Goal: Task Accomplishment & Management: Manage account settings

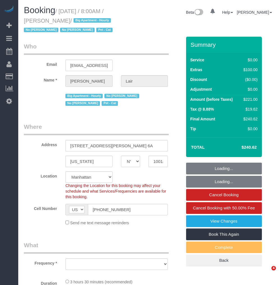
select select "NY"
select select "object:764"
select select "string:stripe-pm_1QJjm64VGloSiKo7QKA0vhep"
select select "spot1"
select select "number:89"
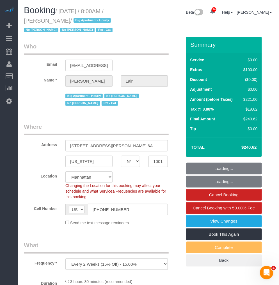
select select "number:90"
select select "number:13"
select select "number:7"
select select "1"
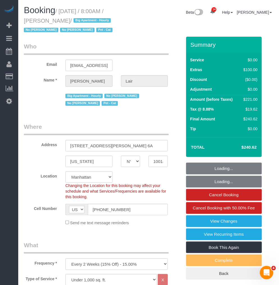
select select "object:1023"
select select "1"
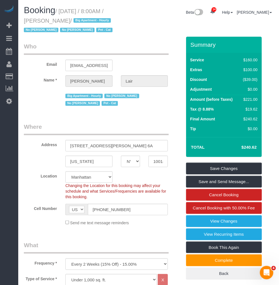
drag, startPoint x: 63, startPoint y: 11, endPoint x: 46, endPoint y: 20, distance: 18.3
click at [46, 20] on small "/ [DATE] / 8:00AM / [PERSON_NAME] / Big Apartment - Hourly No [PERSON_NAME] No …" at bounding box center [69, 20] width 90 height 25
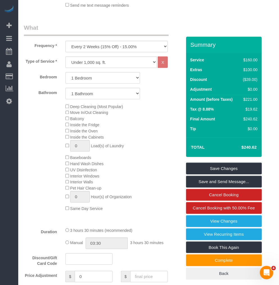
scroll to position [343, 0]
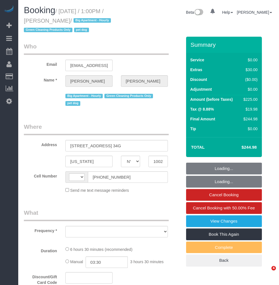
select select "NY"
select select "string:US"
select select "object:758"
select select "number:89"
select select "number:90"
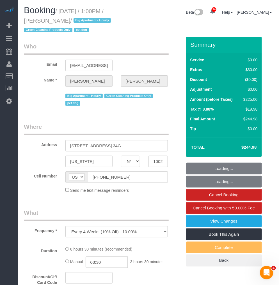
select select "number:13"
select select "number:5"
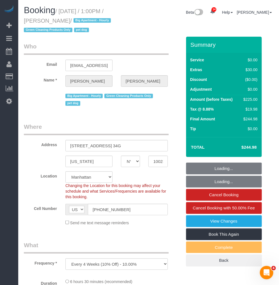
select select "string:stripe-pm_1Qvjoq4VGloSiKo729X6DuQL"
select select "spot1"
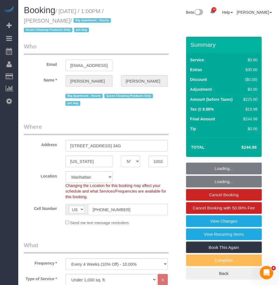
select select "object:1022"
select select "2"
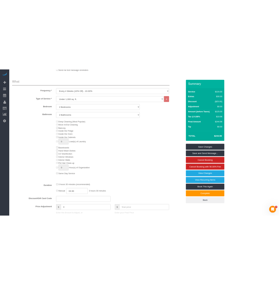
scroll to position [218, 0]
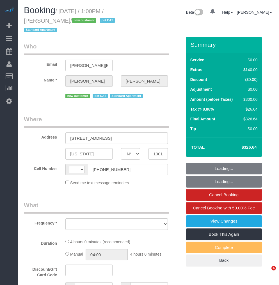
select select "NY"
select select "string:US"
click at [61, 13] on small "/ September 09, 2025 / 1:00PM / Michael Tellis / new customer pet CAT Standard …" at bounding box center [70, 20] width 93 height 25
select select "object:760"
select select "number:89"
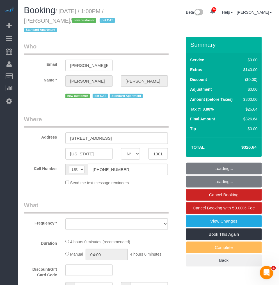
select select "number:90"
select select "number:14"
select select "number:5"
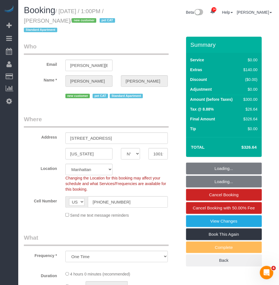
select select "string:stripe-pm_1S415Y4VGloSiKo7QmQBodpY"
select select "1"
select select "spot1"
select select "object:1038"
select select "1"
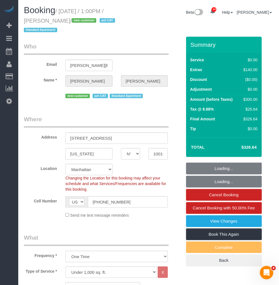
drag, startPoint x: 61, startPoint y: 19, endPoint x: 57, endPoint y: 20, distance: 3.3
click at [57, 20] on small "/ September 09, 2025 / 1:00PM / Michael Tellis / new customer pet CAT Standard …" at bounding box center [70, 20] width 93 height 25
copy small "September 09, 2025 / 1:00PM / Michael Tellis"
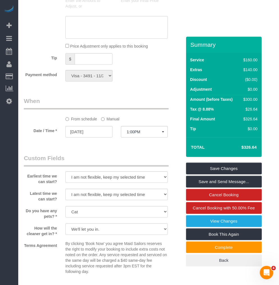
scroll to position [592, 0]
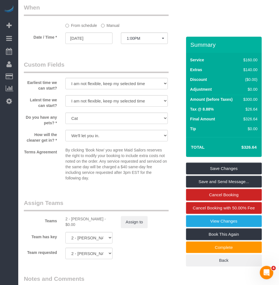
click at [77, 217] on div "2 - Katherine Poveda - $0.00" at bounding box center [88, 221] width 47 height 11
copy div "Katherine"
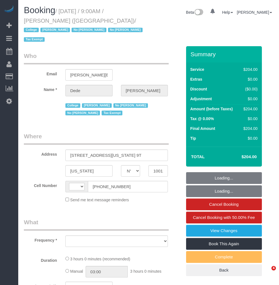
select select "NY"
select select "string:[GEOGRAPHIC_DATA]"
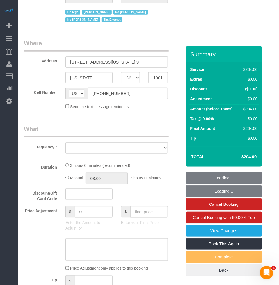
select select "object:895"
select select "spot1"
select select "number:56"
select select "number:79"
select select "number:15"
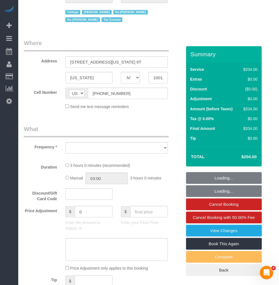
select select "number:6"
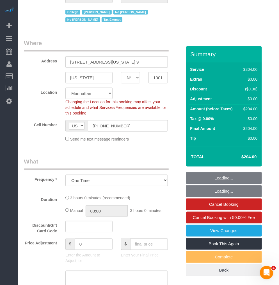
select select "180"
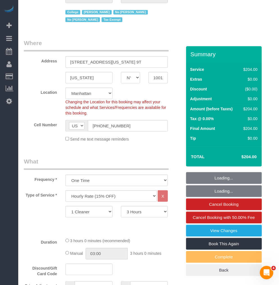
select select "object:1644"
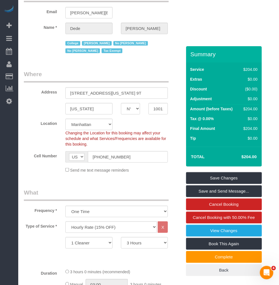
scroll to position [0, 0]
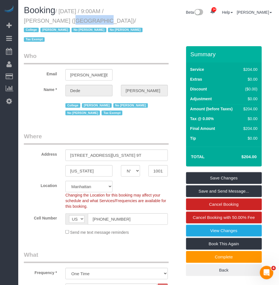
drag, startPoint x: 54, startPoint y: 20, endPoint x: 24, endPoint y: 21, distance: 30.0
click at [24, 21] on small "/ September 09, 2025 / 9:00AM / Dede Tabak (NYU Abu Dhabi) / College Jacky Xu N…" at bounding box center [84, 25] width 120 height 35
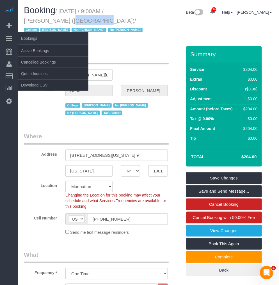
copy small "Dede Tabak"
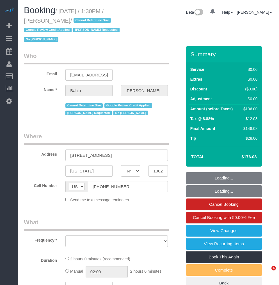
select select "NY"
select select "number:59"
select select "number:73"
select select "number:15"
select select "number:6"
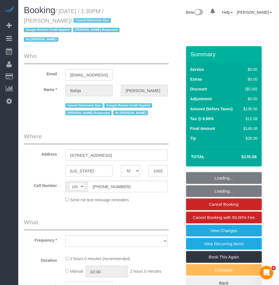
select select "string:stripe-pm_1QCQ6R4VGloSiKo7hCjl4DkS"
select select "1"
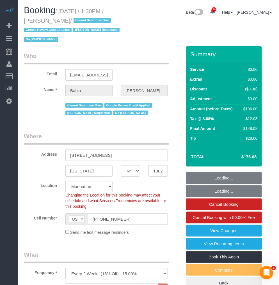
select select "object:1458"
select select "1"
drag, startPoint x: 60, startPoint y: 21, endPoint x: 25, endPoint y: 21, distance: 34.8
click at [25, 21] on small "/ September 09, 2025 / 1:30PM / Bahja Johnson / Cannot Determine Size Google Re…" at bounding box center [72, 25] width 97 height 35
copy small "Bahja Johnson"
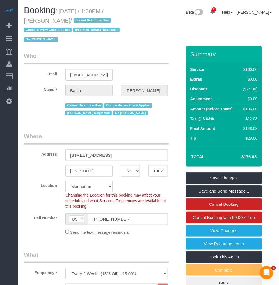
click at [62, 11] on small "/ September 09, 2025 / 1:30PM / Bahja Johnson / Cannot Determine Size Google Re…" at bounding box center [72, 25] width 97 height 35
drag, startPoint x: 62, startPoint y: 9, endPoint x: 61, endPoint y: 19, distance: 9.9
click at [61, 19] on small "/ September 09, 2025 / 1:30PM / Bahja Johnson / Cannot Determine Size Google Re…" at bounding box center [72, 25] width 97 height 35
copy small "September 09, 2025 / 1:30PM / Bahja Johnson"
click at [44, 17] on h1 "Booking / September 09, 2025 / 1:30PM / Bahja Johnson / Cannot Determine Size G…" at bounding box center [84, 25] width 121 height 38
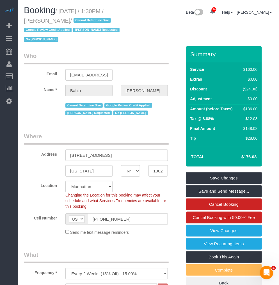
click at [58, 20] on small "/ September 09, 2025 / 1:30PM / Bahja Johnson / Cannot Determine Size Google Re…" at bounding box center [72, 25] width 97 height 35
drag, startPoint x: 61, startPoint y: 20, endPoint x: 24, endPoint y: 21, distance: 37.0
click at [24, 21] on small "/ September 09, 2025 / 1:30PM / Bahja Johnson / Cannot Determine Size Google Re…" at bounding box center [72, 25] width 97 height 35
copy small "Bahja Johnson"
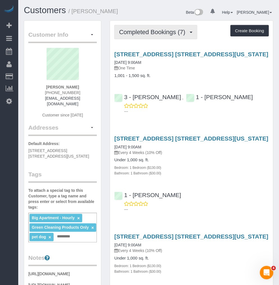
click at [163, 38] on button "Completed Bookings (7)" at bounding box center [155, 32] width 83 height 14
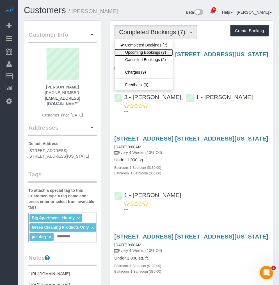
click at [149, 52] on link "Upcoming Bookings (7)" at bounding box center [143, 52] width 58 height 7
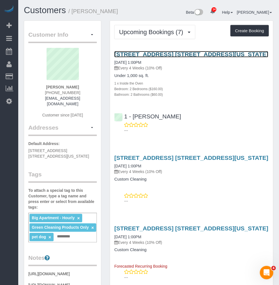
click at [152, 54] on link "[STREET_ADDRESS] [STREET_ADDRESS][US_STATE]" at bounding box center [191, 54] width 154 height 6
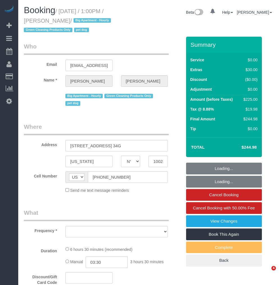
select select "NY"
select select "2"
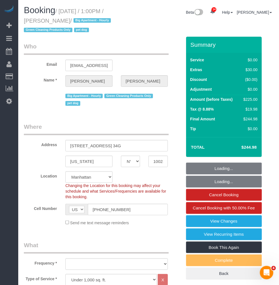
select select "string:stripe-pm_1Qvjoq4VGloSiKo729X6DuQL"
select select "object:869"
select select "number:89"
select select "number:90"
select select "number:13"
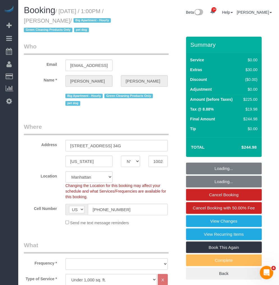
select select "number:5"
select select "object:1481"
select select "spot1"
select select "2"
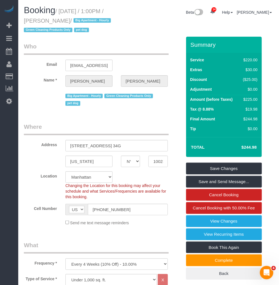
drag, startPoint x: 61, startPoint y: 10, endPoint x: 68, endPoint y: 21, distance: 12.7
click at [68, 21] on small "/ September 09, 2025 / 1:00PM / Jennifer Pugliese / Big Apartment - Hourly Gree…" at bounding box center [68, 20] width 89 height 25
drag, startPoint x: 71, startPoint y: 6, endPoint x: 62, endPoint y: 8, distance: 8.6
click at [71, 6] on h1 "Booking / September 09, 2025 / 1:00PM / Jennifer Pugliese / Big Apartment - Hou…" at bounding box center [84, 20] width 121 height 29
click at [60, 9] on small "/ September 09, 2025 / 1:00PM / Jennifer Pugliese / Big Apartment - Hourly Gree…" at bounding box center [68, 20] width 89 height 25
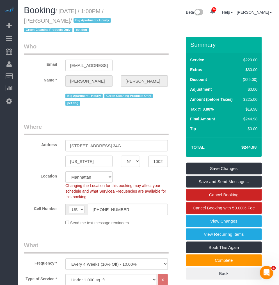
drag, startPoint x: 61, startPoint y: 11, endPoint x: 66, endPoint y: 22, distance: 12.2
click at [66, 22] on small "/ September 09, 2025 / 1:00PM / Jennifer Pugliese / Big Apartment - Hourly Gree…" at bounding box center [68, 20] width 89 height 25
copy small "September 09, 2025 / 1:00PM / Jennifer Pugliese"
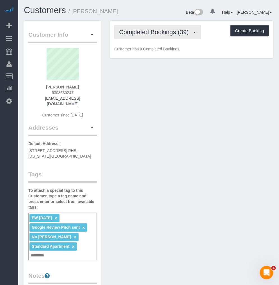
click at [151, 34] on span "Completed Bookings (39)" at bounding box center [155, 32] width 72 height 7
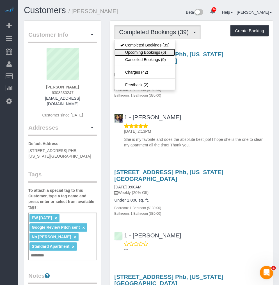
click at [141, 52] on link "Upcoming Bookings (6)" at bounding box center [144, 52] width 61 height 7
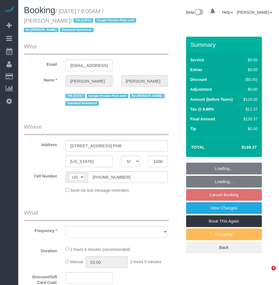
select select "NY"
select select "1"
select select "number:89"
select select "number:90"
select select "number:15"
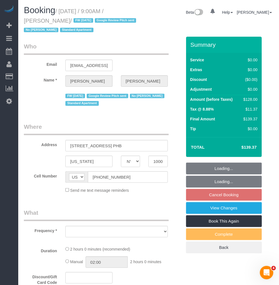
select select "number:5"
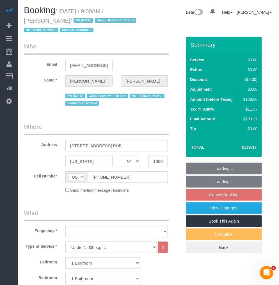
select select "object:1006"
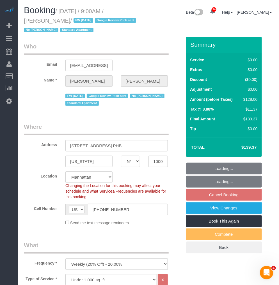
select select "string:stripe-pm_1PEGLP4VGloSiKo7LwC35vvO"
select select "spot2"
select select "object:1440"
select select "1"
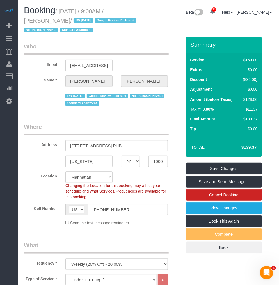
drag, startPoint x: 61, startPoint y: 10, endPoint x: 68, endPoint y: 22, distance: 13.9
click at [68, 16] on h1 "Booking / September 12, 2025 / 9:00AM / Christopher Levin / FW 08/22/24 Google …" at bounding box center [84, 20] width 121 height 29
drag, startPoint x: 61, startPoint y: 12, endPoint x: 68, endPoint y: 20, distance: 10.7
click at [68, 20] on small "/ September 12, 2025 / 9:00AM / Christopher Levin / FW 08/22/24 Google Review P…" at bounding box center [81, 20] width 114 height 25
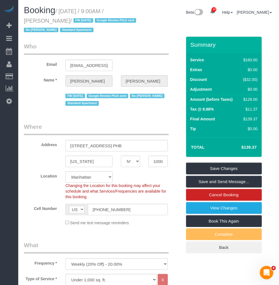
copy small "September 12, 2025 / 9:00AM / Christopher Levin"
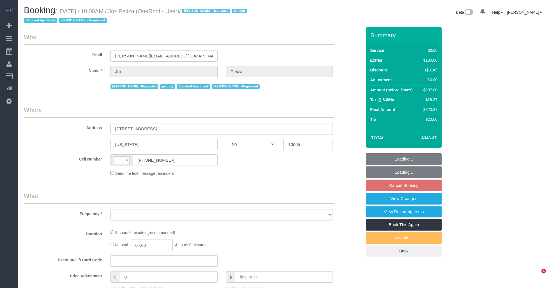
select select "NY"
select select "string:[GEOGRAPHIC_DATA]"
select select "object:775"
select select "number:89"
select select "number:90"
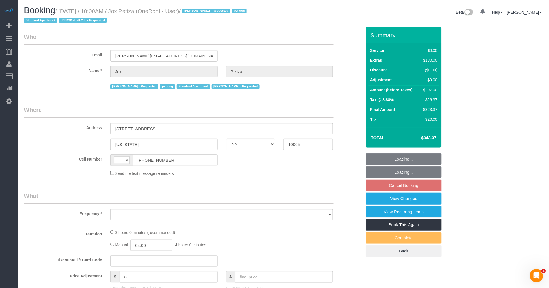
select select "number:13"
select select "number:5"
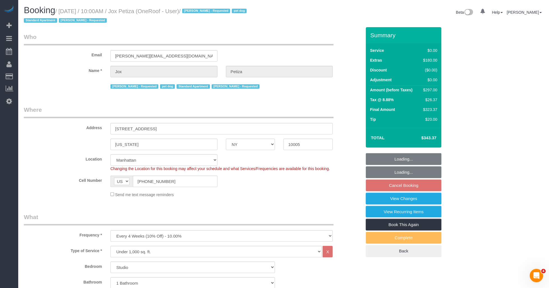
select select "object:1494"
select select "string:stripe-pm_1PwTrs4VGloSiKo7pLA6fO7l"
select select "spot3"
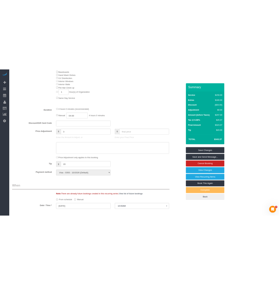
scroll to position [249, 0]
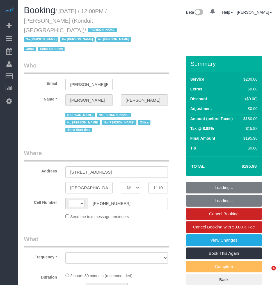
select select "NY"
select select "string:[GEOGRAPHIC_DATA]"
select select "object:523"
select select "150"
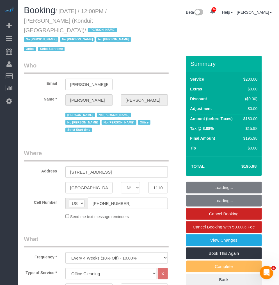
select select "spot1"
select select "number:89"
select select "number:90"
select select "number:15"
select select "number:5"
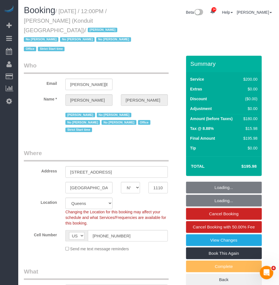
select select "string:stripe-pm_1NfNQN4VGloSiKo7q4HqAMcj"
select select "object:1391"
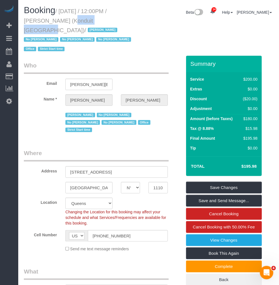
drag, startPoint x: 67, startPoint y: 20, endPoint x: 23, endPoint y: 22, distance: 44.1
click at [23, 22] on div "Booking / September 09, 2025 / 12:00PM / Elizabeth Bethea (Konduit NYC) / Jacky…" at bounding box center [84, 31] width 129 height 50
copy small "Elizabeth Bethea"
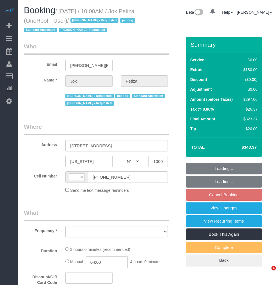
select select "NY"
select select "string:[GEOGRAPHIC_DATA]"
select select "object:775"
select select "string:stripe-pm_1PwTrs4VGloSiKo7pLA6fO7l"
select select "number:89"
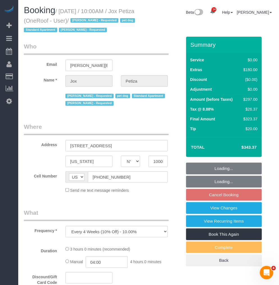
select select "number:90"
select select "number:13"
select select "number:5"
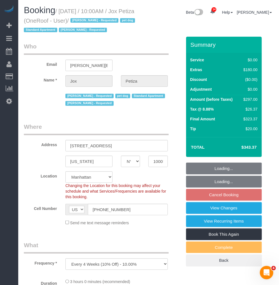
select select "spot3"
select select "object:1355"
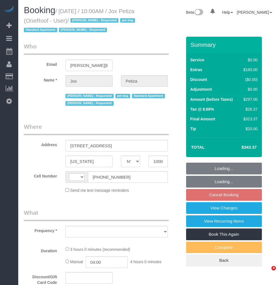
select select "NY"
select select "string:[GEOGRAPHIC_DATA]"
select select "object:777"
select select "number:89"
select select "number:90"
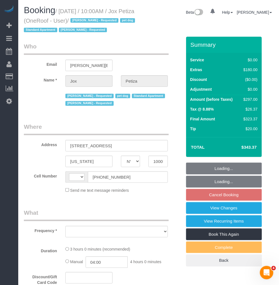
select select "number:13"
select select "number:5"
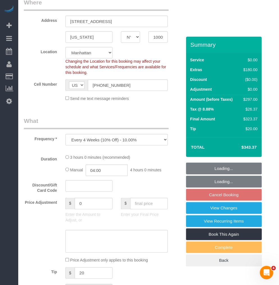
select select "object:930"
select select "string:stripe-pm_1PwTrs4VGloSiKo7pLA6fO7l"
select select "spot3"
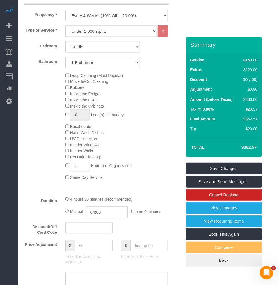
scroll to position [280, 0]
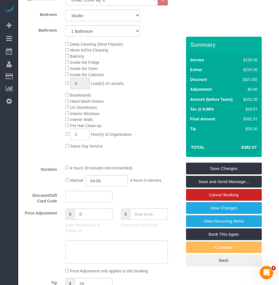
click at [251, 146] on h4 "$382.57" at bounding box center [240, 147] width 32 height 5
copy div "$382.57 Save Changes Save and Send Message... Cancel Booking View Changes View …"
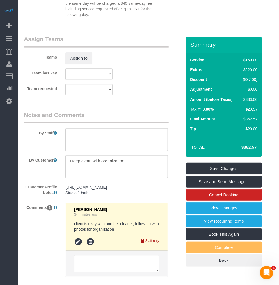
scroll to position [824, 0]
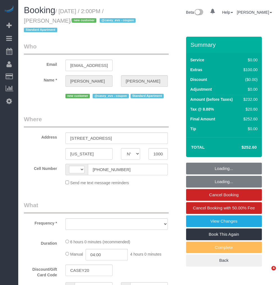
select select "NY"
select select "string:[GEOGRAPHIC_DATA]"
select select "object:779"
select select "2"
select select "spot1"
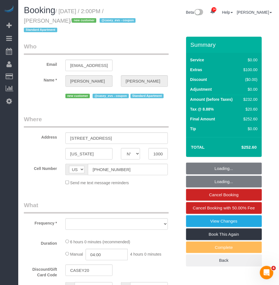
select select "number:89"
select select "number:90"
select select "number:15"
select select "number:5"
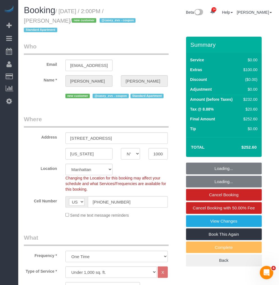
select select "string:stripe-pm_1S35pW4VGloSiKo7KbuK0hyX"
select select "object:1461"
select select "2"
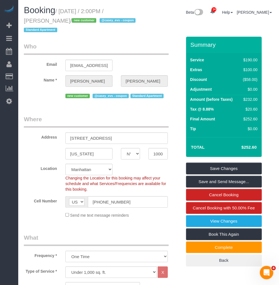
drag, startPoint x: 61, startPoint y: 10, endPoint x: 66, endPoint y: 20, distance: 11.4
click at [66, 20] on small "/ September 09, 2025 / 2:00PM / Caroline Corsello / new customer @casey_evs - c…" at bounding box center [80, 20] width 113 height 25
copy small "September 09, 2025 / 2:00PM / Caroline Corsello"
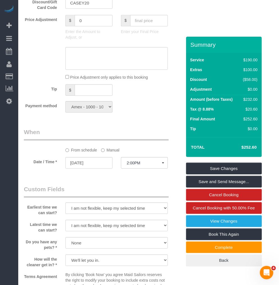
scroll to position [592, 0]
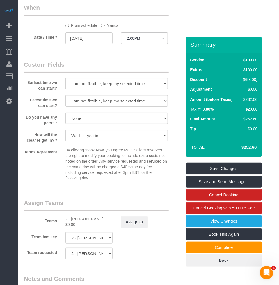
click at [76, 225] on div "2 - Alton Jasper - $0.00" at bounding box center [88, 221] width 47 height 11
copy div "Alton"
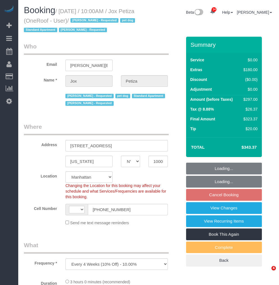
select select "NY"
select select "string:stripe-pm_1PwTrs4VGloSiKo7pLA6fO7l"
select select "number:89"
select select "number:90"
select select "number:13"
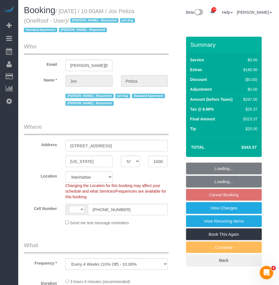
select select "number:5"
select select "object:786"
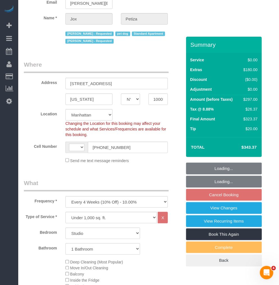
select select "string:[GEOGRAPHIC_DATA]"
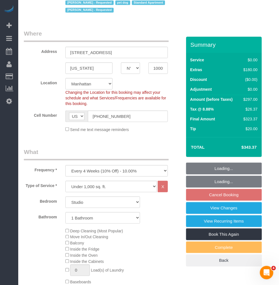
select select "spot3"
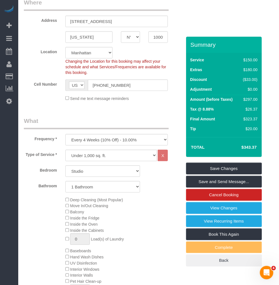
scroll to position [187, 0]
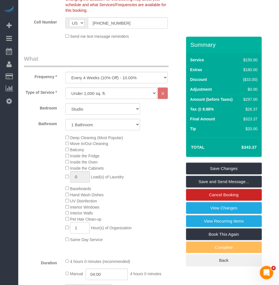
click at [27, 150] on div "Deep Cleaning (Most Popular) Move In/Out Cleaning Balcony Inside the Fridge Ins…" at bounding box center [103, 189] width 166 height 109
click at [27, 155] on div "Deep Cleaning (Most Popular) Move In/Out Cleaning Balcony Inside the Fridge Ins…" at bounding box center [103, 189] width 166 height 109
click at [39, 153] on div "Deep Cleaning (Most Popular) Move In/Out Cleaning Balcony Inside the Fridge Ins…" at bounding box center [103, 189] width 166 height 109
click at [158, 178] on div "Deep Cleaning (Most Popular) Move In/Out Cleaning Balcony Inside the Fridge Ins…" at bounding box center [123, 189] width 124 height 109
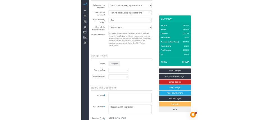
scroll to position [810, 0]
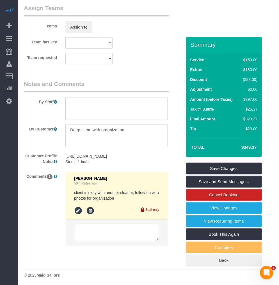
click at [146, 143] on textarea at bounding box center [116, 135] width 102 height 23
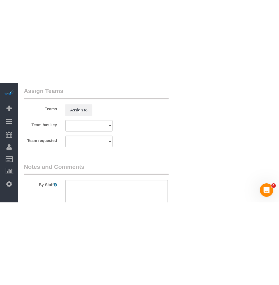
scroll to position [750, 0]
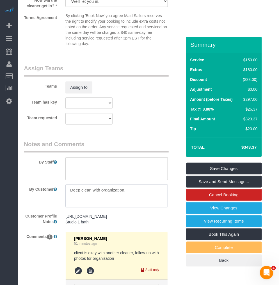
click at [135, 203] on textarea at bounding box center [116, 196] width 102 height 23
click at [86, 203] on textarea at bounding box center [116, 196] width 102 height 23
click at [77, 208] on textarea at bounding box center [116, 196] width 102 height 23
click at [104, 208] on textarea at bounding box center [116, 196] width 102 height 23
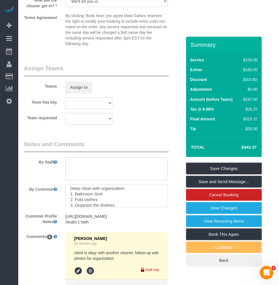
scroll to position [8, 0]
click at [100, 208] on textarea at bounding box center [116, 196] width 102 height 23
type textarea "Deep clean with organization. 1. Bathroom Sink 2. Fold clothes 3. Organize the …"
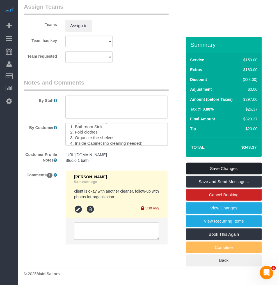
click at [220, 168] on link "Save Changes" at bounding box center [224, 169] width 76 height 12
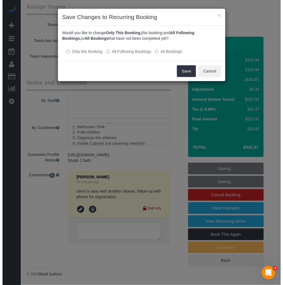
scroll to position [806, 0]
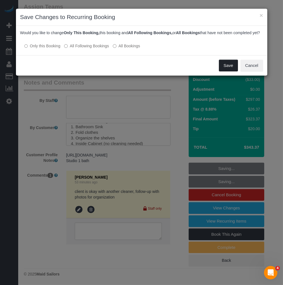
click at [228, 72] on button "Save" at bounding box center [228, 66] width 19 height 12
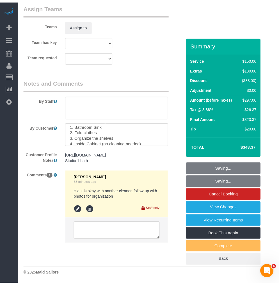
scroll to position [812, 0]
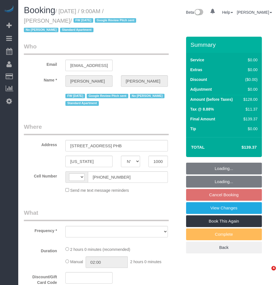
select select "NY"
select select "object:511"
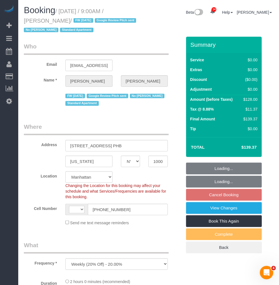
select select "string:[GEOGRAPHIC_DATA]"
select select "string:stripe-pm_1PEGLP4VGloSiKo7LwC35vvO"
select select "number:89"
select select "number:90"
select select "number:15"
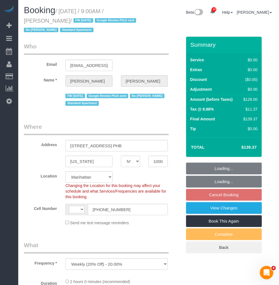
select select "number:5"
select select "object:909"
select select "spot2"
select select "1"
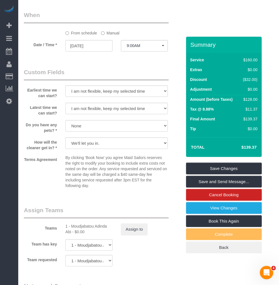
scroll to position [623, 0]
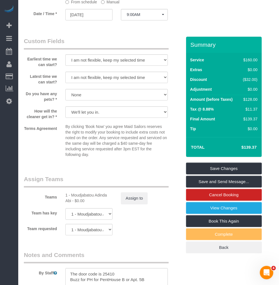
click at [80, 203] on div "1 - Moudjabatou Adinda Abi - $0.00" at bounding box center [88, 198] width 47 height 11
copy div "Moudjabatou"
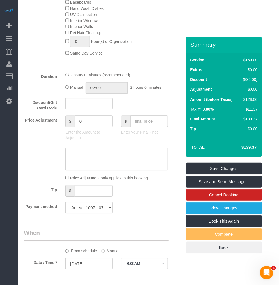
scroll to position [436, 0]
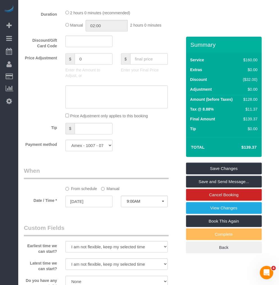
click at [86, 207] on input "[DATE]" at bounding box center [88, 201] width 47 height 11
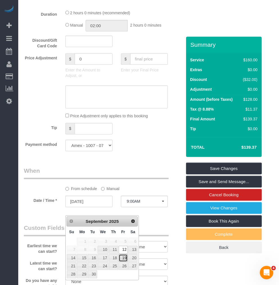
click at [124, 257] on link "19" at bounding box center [123, 259] width 9 height 8
type input "[DATE]"
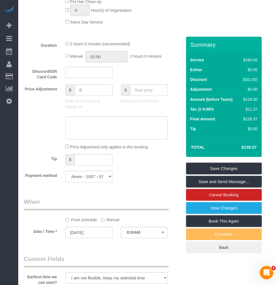
scroll to position [467, 0]
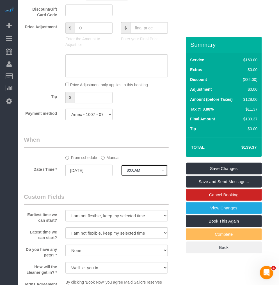
click at [138, 173] on span "8:00AM" at bounding box center [144, 170] width 35 height 4
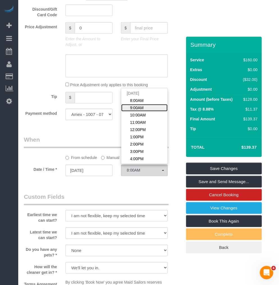
click at [141, 111] on span "9:00AM" at bounding box center [136, 108] width 13 height 6
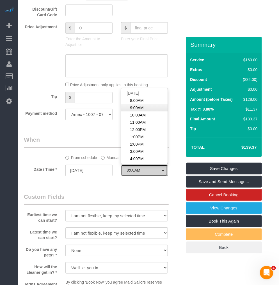
select select "spot60"
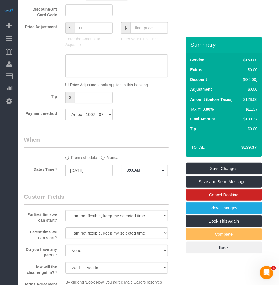
click at [112, 198] on div "Who Email chrismlevin@gmail.com Name * Christopher Levin FW 08/22/24 Google Rev…" at bounding box center [103, 64] width 166 height 988
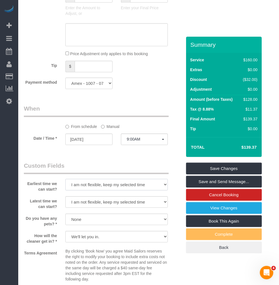
click at [109, 191] on select "I am not flexible, keep my selected time 8:00 AM 9:00 AM 10:00 AM 11:00 AM 12:0…" at bounding box center [116, 184] width 102 height 11
select select "number:56"
click at [65, 187] on select "I am not flexible, keep my selected time 8:00 AM 9:00 AM 10:00 AM 11:00 AM 12:0…" at bounding box center [116, 184] width 102 height 11
click at [94, 208] on select "I am not flexible, keep my selected time 8:00 AM 9:00 AM 10:00 AM 11:00 AM 12:0…" at bounding box center [116, 202] width 102 height 11
select select "number:69"
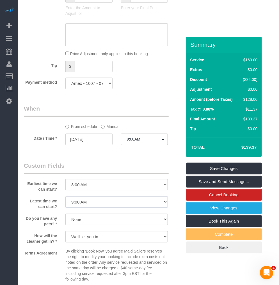
click at [65, 204] on select "I am not flexible, keep my selected time 8:00 AM 9:00 AM 10:00 AM 11:00 AM 12:0…" at bounding box center [116, 202] width 102 height 11
click at [48, 151] on fieldset "When From schedule Manual Date / Time * 09/19/2025 9:00AM Fri September 19th 8:…" at bounding box center [103, 128] width 158 height 46
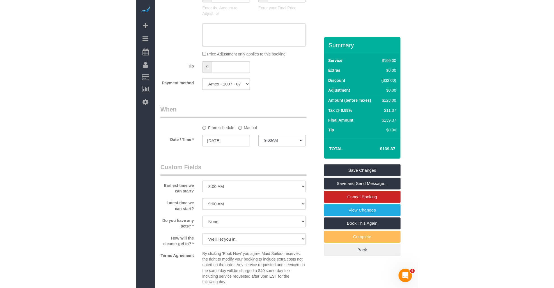
scroll to position [468, 0]
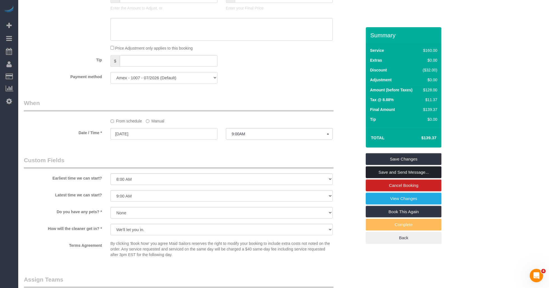
click at [278, 173] on link "Save and Send Message..." at bounding box center [404, 173] width 76 height 12
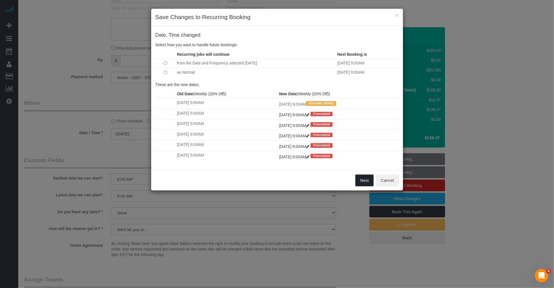
click at [278, 182] on button "Next" at bounding box center [364, 181] width 18 height 12
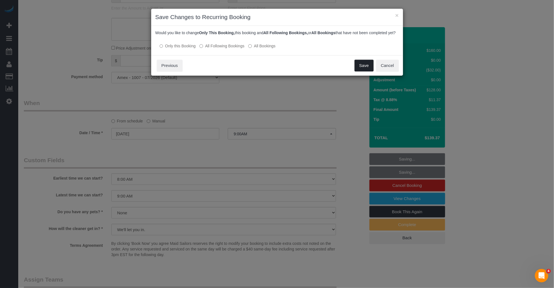
click at [278, 72] on button "Save" at bounding box center [363, 66] width 19 height 12
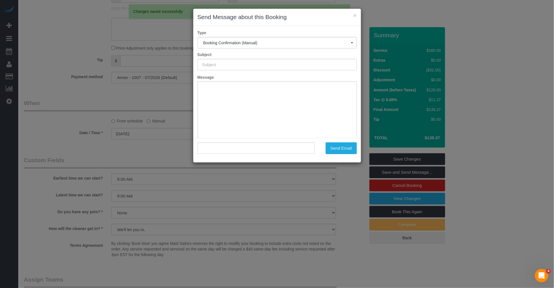
type input "Cleaning Confirmed for 09/19/2025 at 9:00am"
type input ""Christopher Levin" <chrismlevin@gmail.com>"
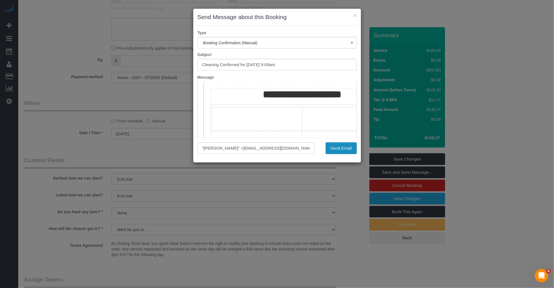
scroll to position [62, 0]
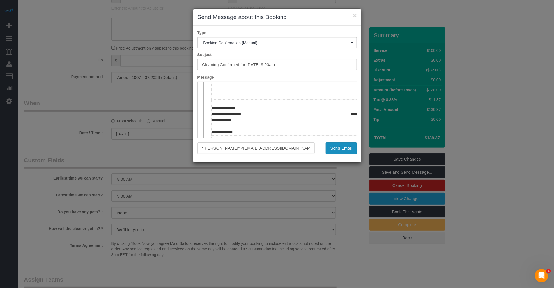
drag, startPoint x: 343, startPoint y: 152, endPoint x: 322, endPoint y: 154, distance: 21.1
click at [278, 152] on button "Send Email" at bounding box center [341, 148] width 31 height 12
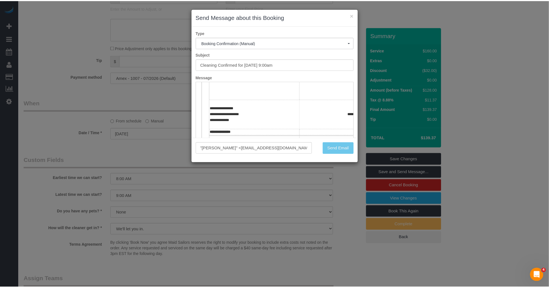
scroll to position [488, 0]
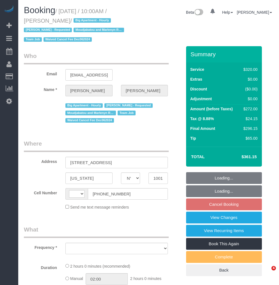
select select "NY"
select select "string:[GEOGRAPHIC_DATA]"
select select "object:768"
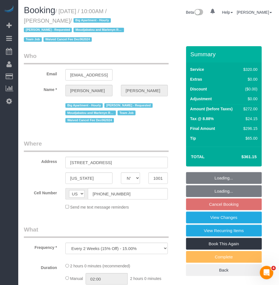
select select "number:89"
select select "number:90"
select select "number:14"
select select "number:5"
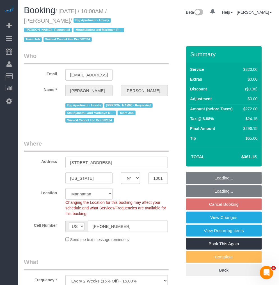
select select "string:stripe-pm_1KLpgX4VGloSiKo7ke0Lv0h0"
select select "2"
select select "spot3"
select select "object:1002"
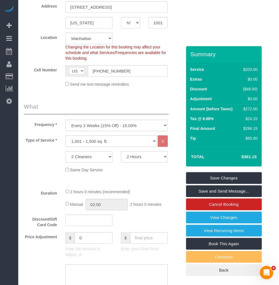
scroll to position [218, 0]
